Goal: Task Accomplishment & Management: Manage account settings

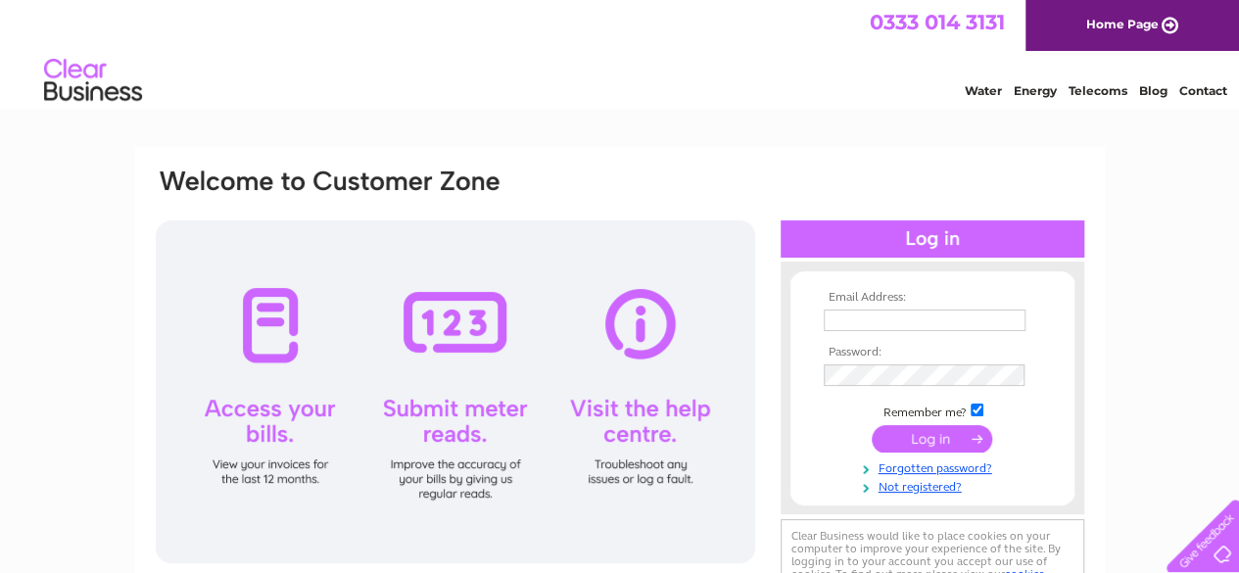
click at [926, 313] on input "text" at bounding box center [925, 321] width 202 height 22
type input "[PERSON_NAME][EMAIL_ADDRESS][DOMAIN_NAME]"
click at [941, 469] on link "Forgotten password?" at bounding box center [935, 467] width 222 height 19
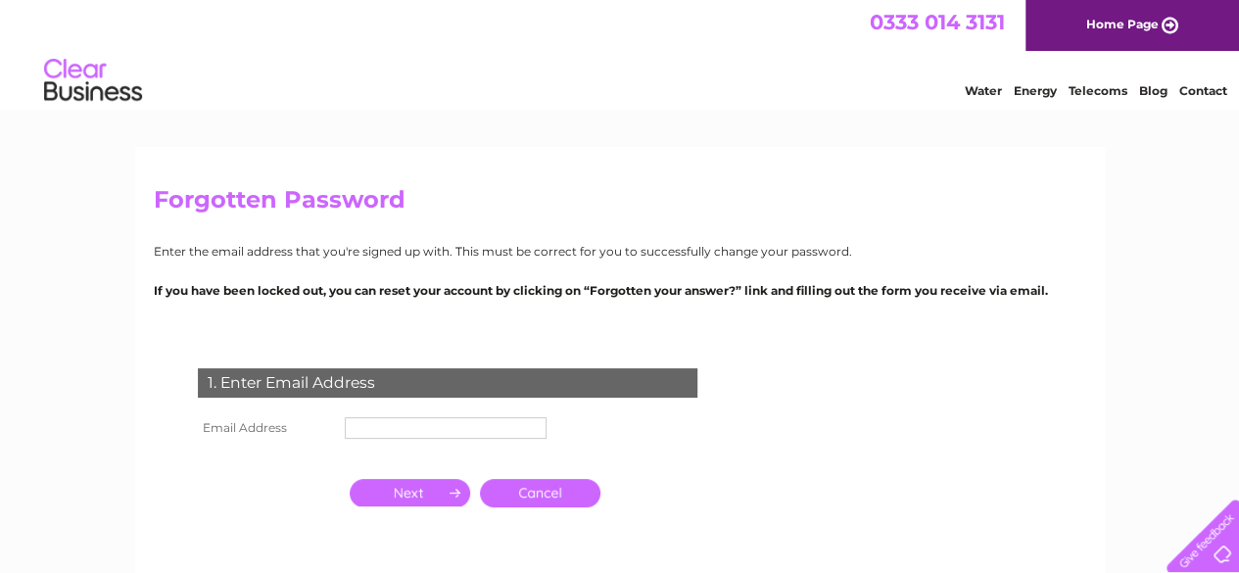
click at [490, 426] on input "text" at bounding box center [446, 428] width 202 height 22
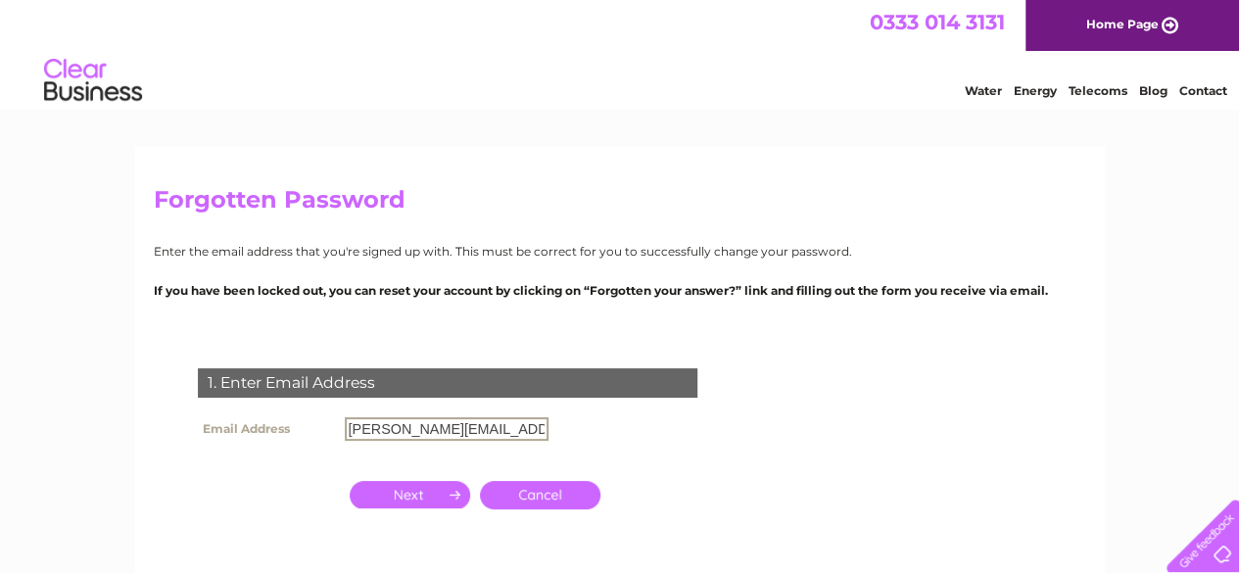
click at [441, 493] on input "button" at bounding box center [410, 494] width 121 height 27
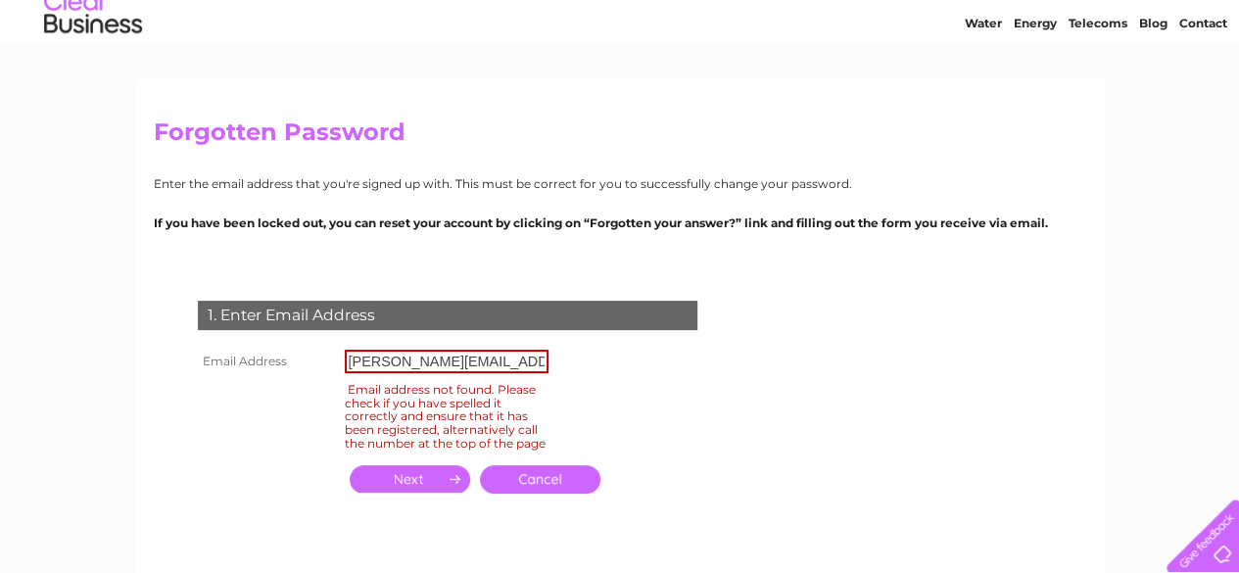
scroll to position [98, 0]
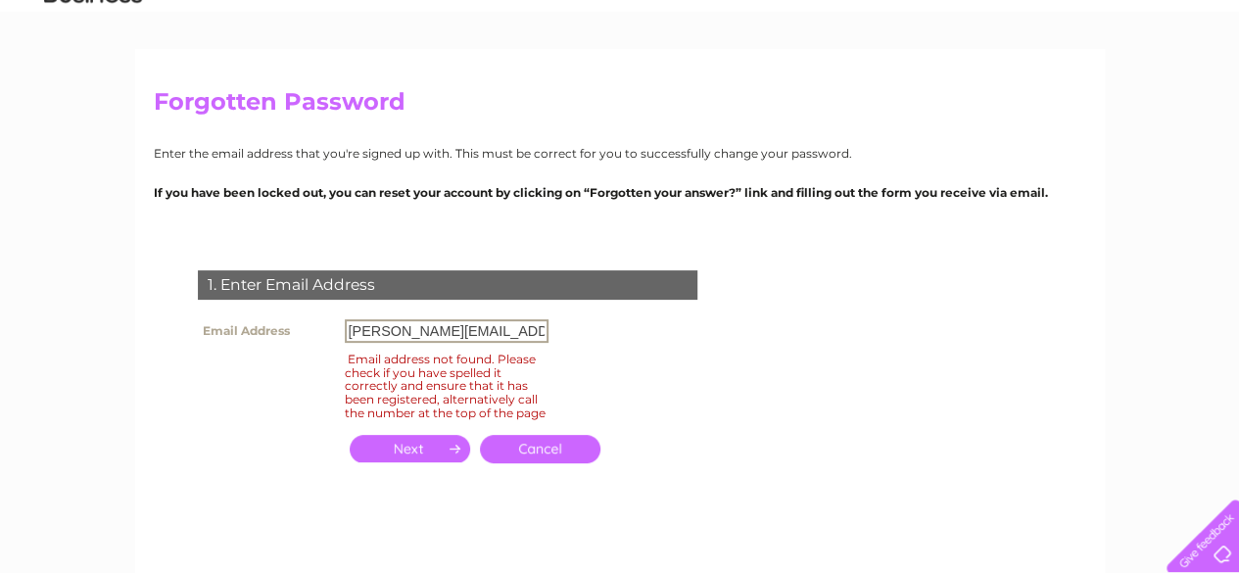
drag, startPoint x: 515, startPoint y: 332, endPoint x: 336, endPoint y: 342, distance: 179.6
click at [337, 342] on tr "Email Address carl@crestpharmacy.com" at bounding box center [373, 331] width 361 height 33
type input "carl@shirazandsons.co.uk"
click input "submit" at bounding box center [0, 0] width 0 height 0
